Goal: Task Accomplishment & Management: Use online tool/utility

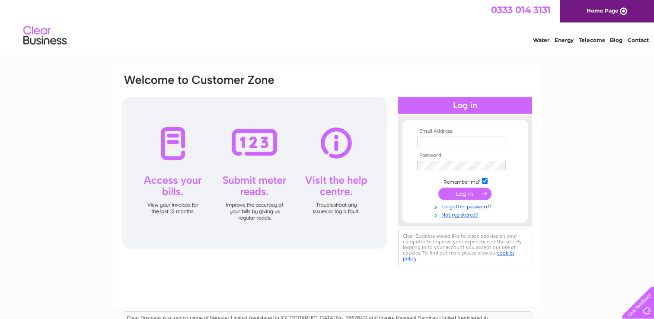
click at [460, 141] on input "text" at bounding box center [461, 142] width 89 height 10
type input "anne160559@gmail.com"
click at [439, 188] on input "submit" at bounding box center [465, 194] width 53 height 12
click at [474, 192] on input "submit" at bounding box center [465, 194] width 53 height 12
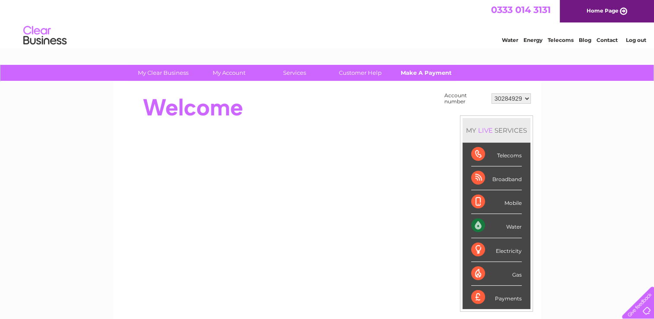
click at [410, 76] on link "Make A Payment" at bounding box center [426, 73] width 71 height 16
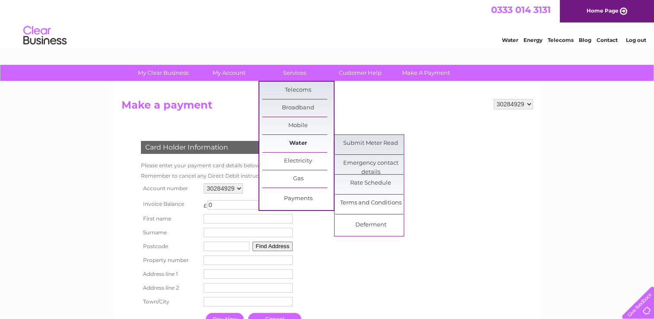
click at [308, 141] on link "Water" at bounding box center [298, 143] width 71 height 17
click at [356, 141] on link "Submit Meter Read" at bounding box center [370, 143] width 71 height 17
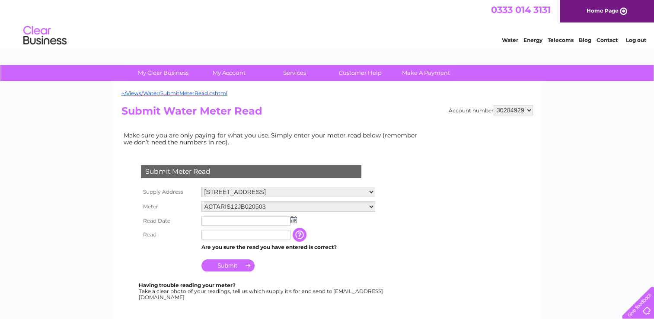
click at [296, 221] on img at bounding box center [294, 219] width 6 height 7
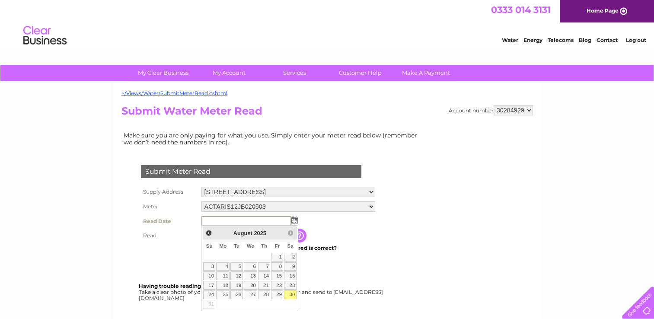
click at [292, 295] on link "30" at bounding box center [290, 295] width 12 height 9
type input "2025/08/30"
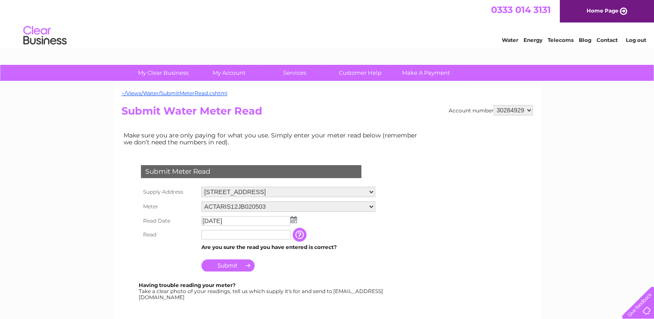
click at [246, 232] on input "text" at bounding box center [246, 235] width 89 height 10
type input "3331"
click at [237, 264] on input "Submit" at bounding box center [228, 265] width 53 height 12
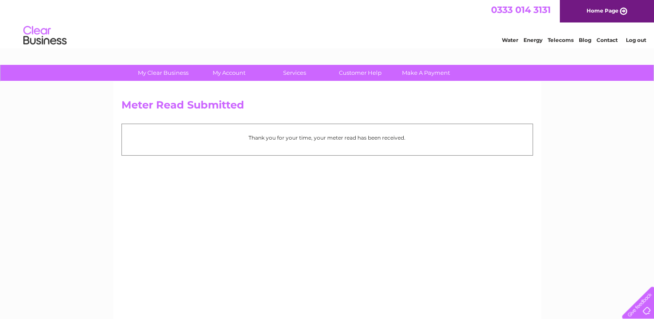
click at [611, 10] on link "Home Page" at bounding box center [607, 11] width 94 height 22
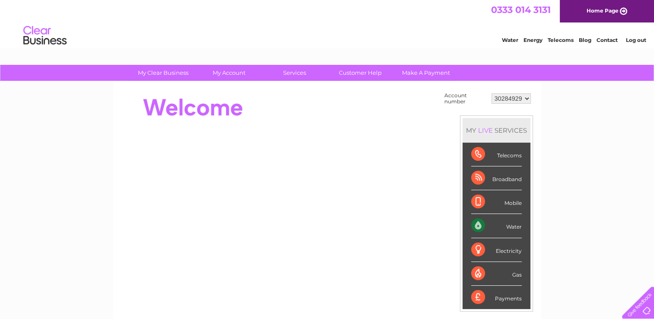
click at [637, 39] on link "Log out" at bounding box center [636, 40] width 20 height 6
